Goal: Task Accomplishment & Management: Manage account settings

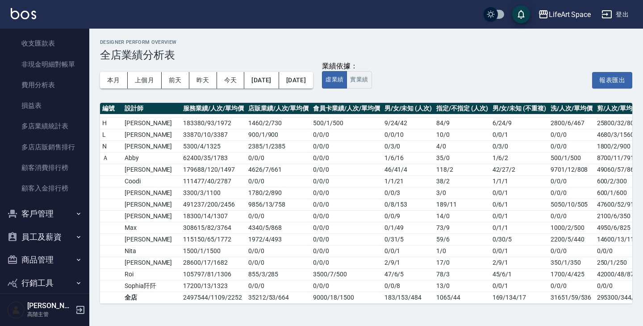
scroll to position [1051, 0]
click at [34, 230] on button "員工及薪資" at bounding box center [45, 235] width 82 height 23
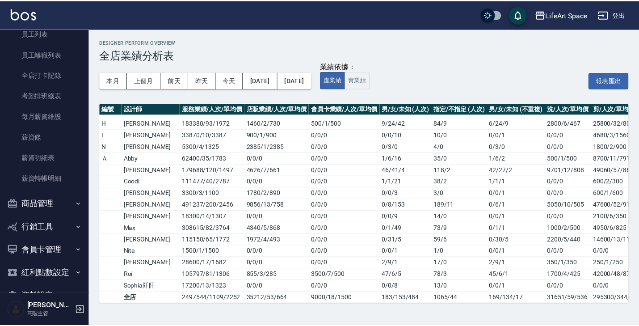
scroll to position [1280, 0]
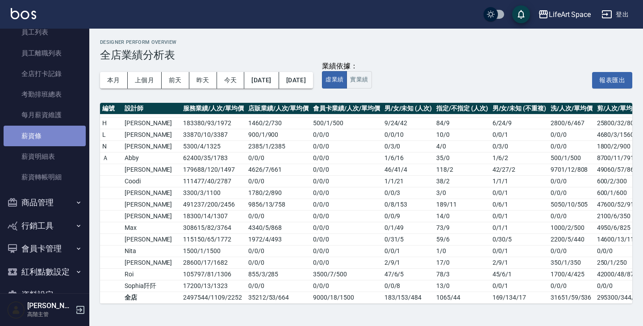
click at [55, 128] on link "薪資條" at bounding box center [45, 136] width 82 height 21
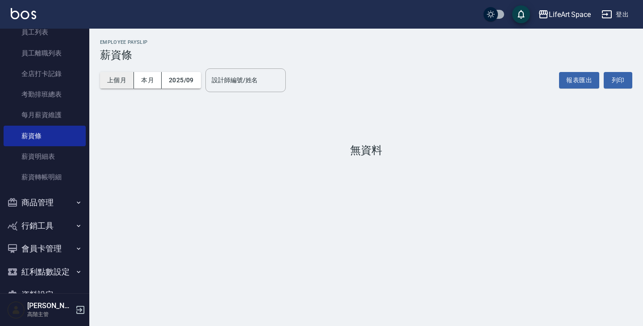
click at [118, 85] on button "上個月" at bounding box center [117, 80] width 34 height 17
click at [175, 84] on button "2025/09" at bounding box center [181, 80] width 39 height 17
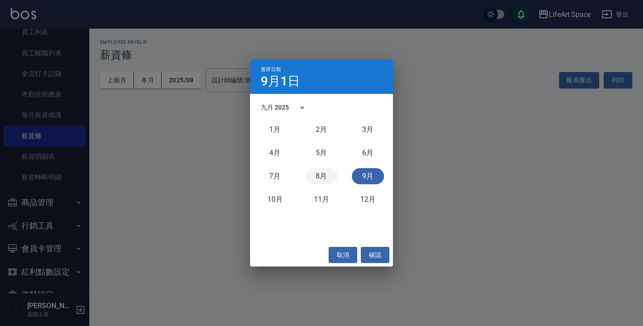
click at [322, 173] on button "8月" at bounding box center [322, 176] width 32 height 16
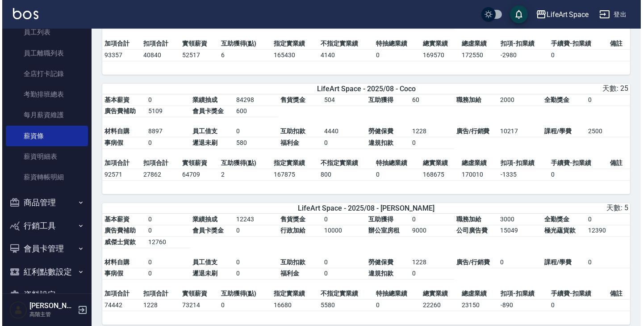
scroll to position [537, 0]
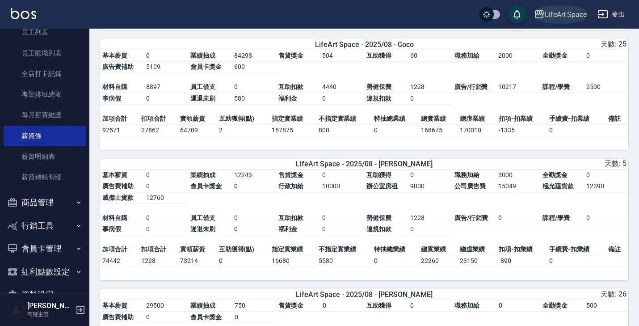
click at [561, 17] on div "LifeArt Space" at bounding box center [566, 14] width 42 height 11
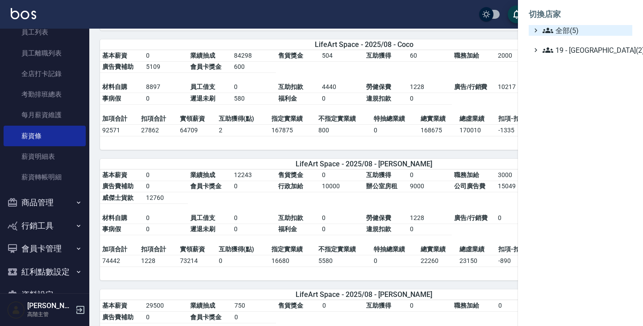
click at [561, 35] on span "全部(5)" at bounding box center [586, 30] width 86 height 11
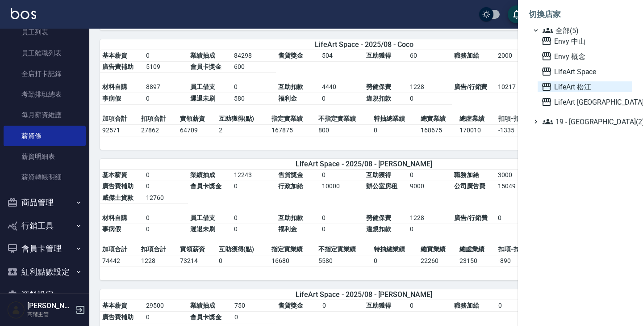
click at [577, 86] on span "LifeArt 松江" at bounding box center [586, 86] width 88 height 11
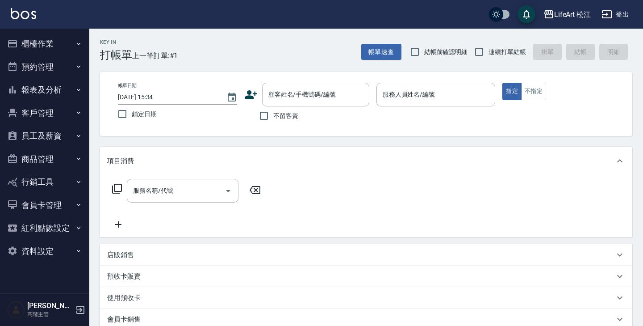
click at [66, 134] on button "員工及薪資" at bounding box center [45, 135] width 82 height 23
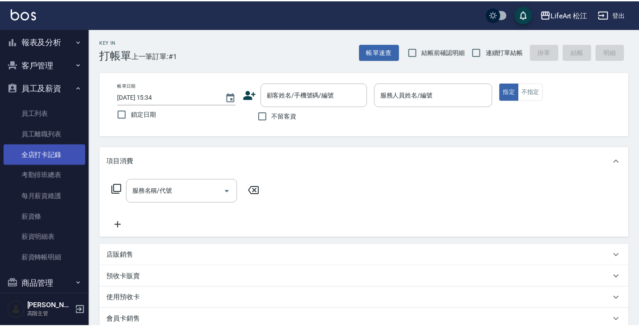
scroll to position [53, 0]
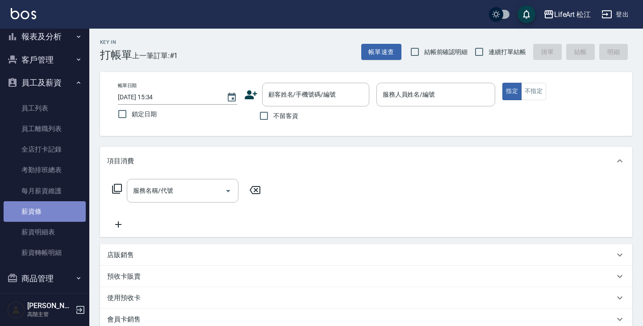
click at [66, 207] on link "薪資條" at bounding box center [45, 211] width 82 height 21
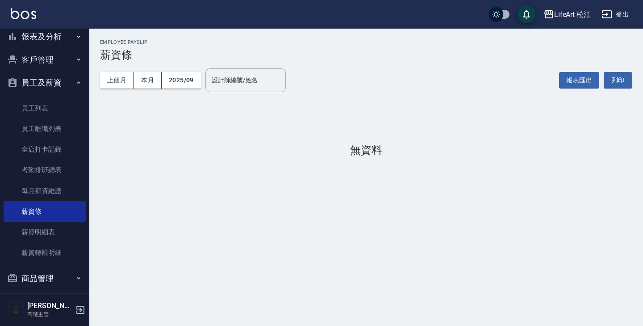
click at [188, 88] on div "上個月 本月 2025/09 設計師編號/姓名 設計師編號/姓名" at bounding box center [193, 80] width 186 height 38
click at [188, 81] on button "2025/09" at bounding box center [181, 80] width 39 height 17
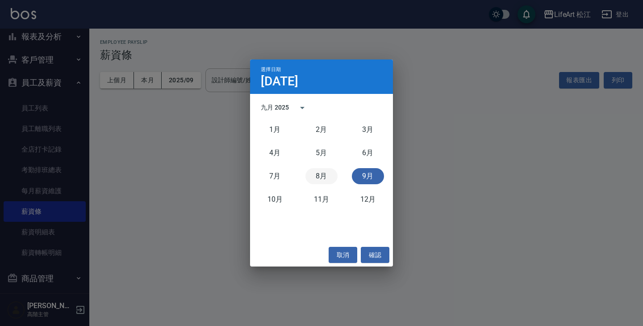
click at [319, 178] on button "8月" at bounding box center [322, 176] width 32 height 16
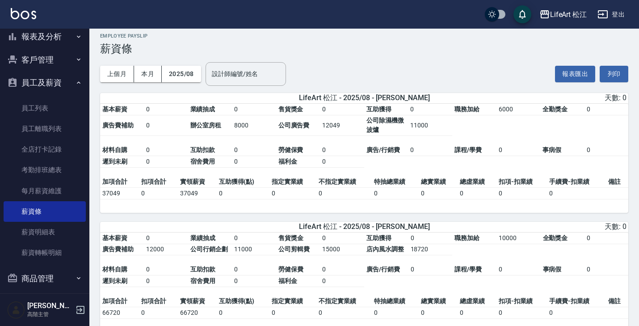
scroll to position [9, 0]
